Goal: Task Accomplishment & Management: Manage account settings

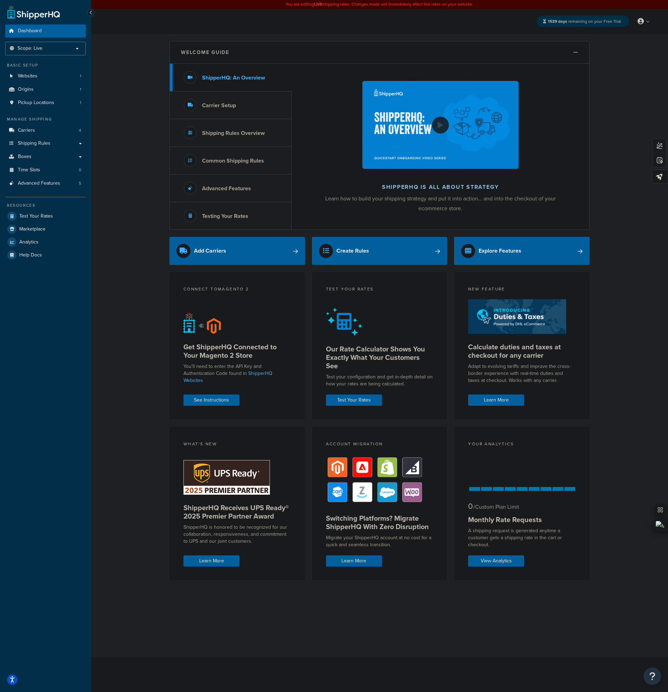
click at [617, 526] on div "Welcome Guide ShipperHQ: An Overview Carrier Setup Shipping Rules Overview Comm…" at bounding box center [379, 345] width 577 height 623
click at [18, 126] on link "Carriers 4" at bounding box center [45, 130] width 81 height 13
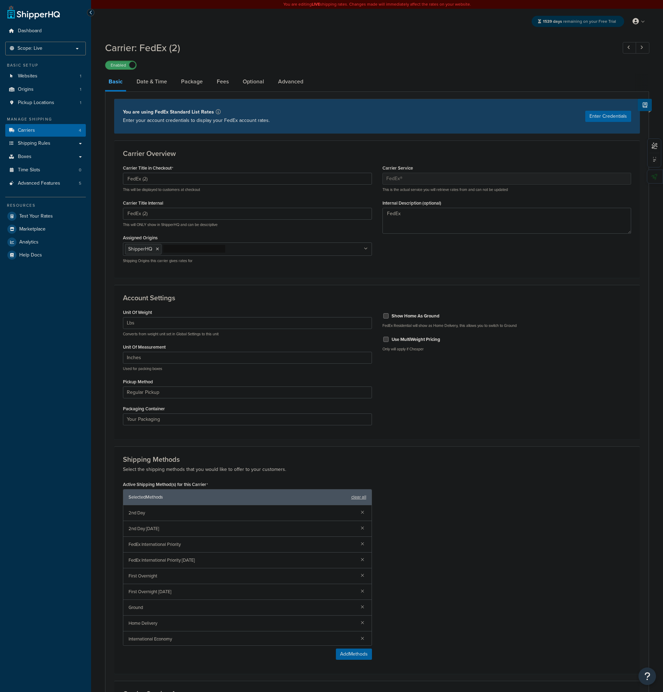
select select "fedEx"
select select "REGULAR_PICKUP"
select select "YOUR_PACKAGING"
click at [563, 431] on div "Unit Of Weight Lbs Kgs Convert LBS to KG Converts from weight unit set in Globa…" at bounding box center [377, 369] width 519 height 124
